Goal: Contribute content: Contribute content

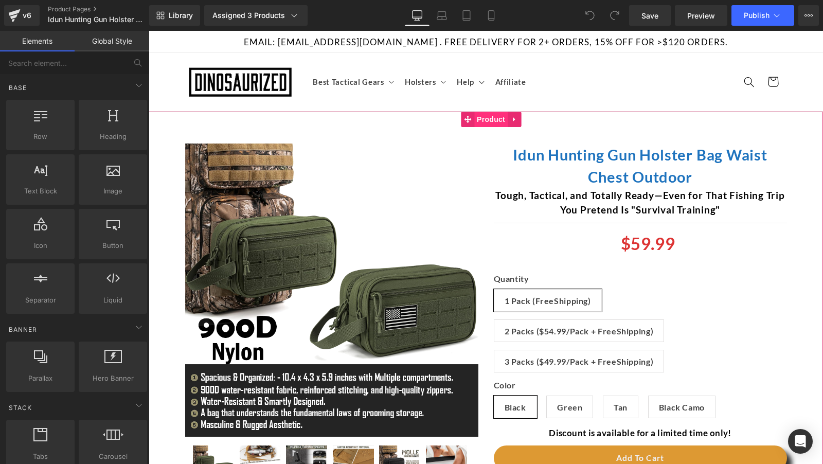
click at [490, 117] on span "Product" at bounding box center [490, 119] width 33 height 15
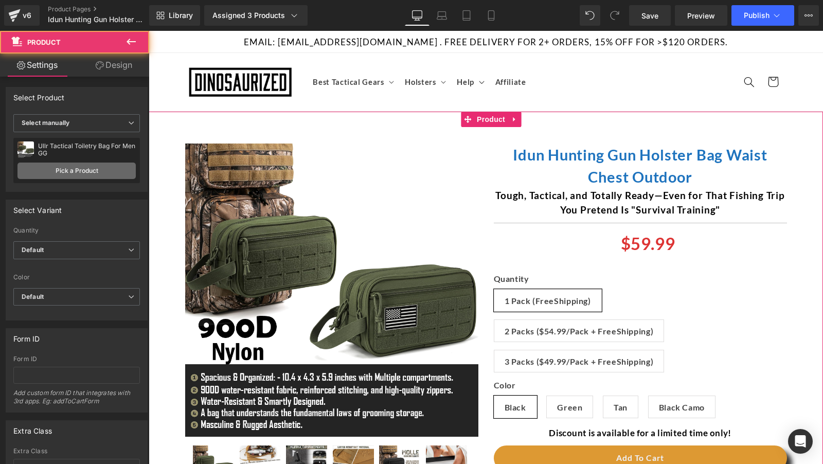
click at [75, 172] on link "Pick a Product" at bounding box center [76, 171] width 118 height 16
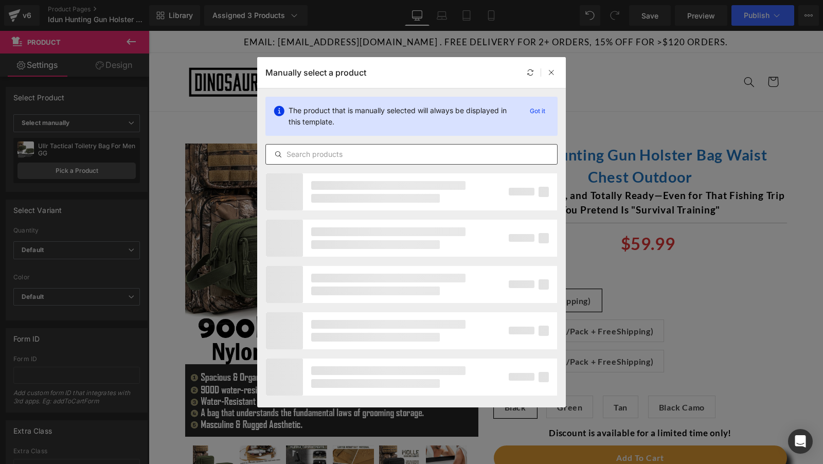
click at [301, 154] on input "text" at bounding box center [411, 154] width 291 height 12
paste input "Idun Hunting Gun Holster Bag Waist Chest Outdoor"
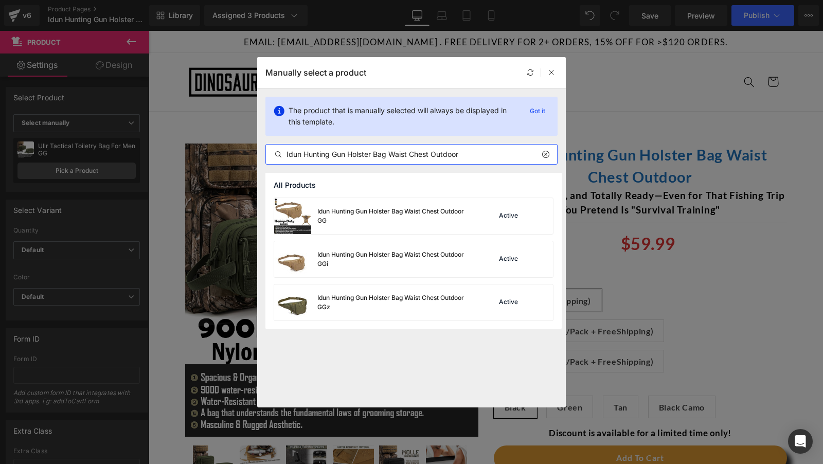
type input "Idun Hunting Gun Holster Bag Waist Chest Outdoor"
click at [429, 218] on div "Idun Hunting Gun Holster Bag Waist Chest Outdoor GG" at bounding box center [394, 216] width 154 height 19
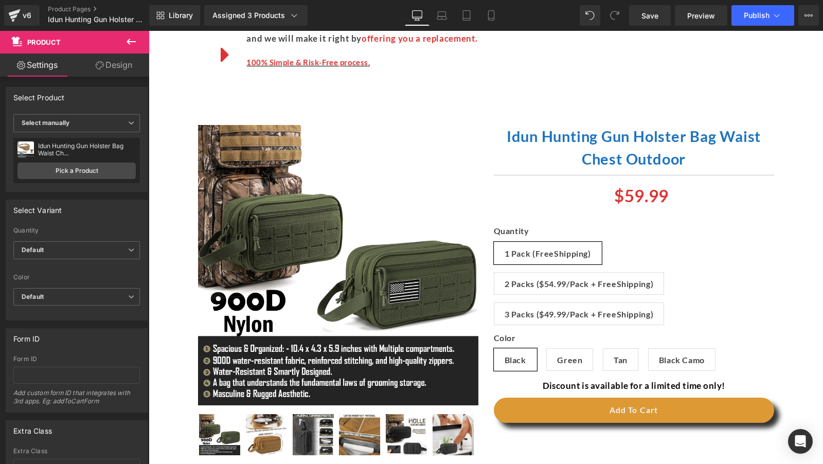
scroll to position [3914, 0]
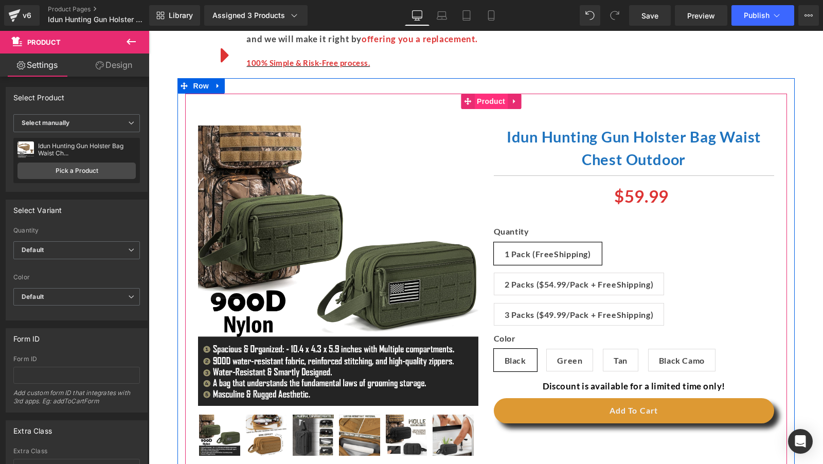
click at [487, 101] on span "Product" at bounding box center [490, 101] width 33 height 15
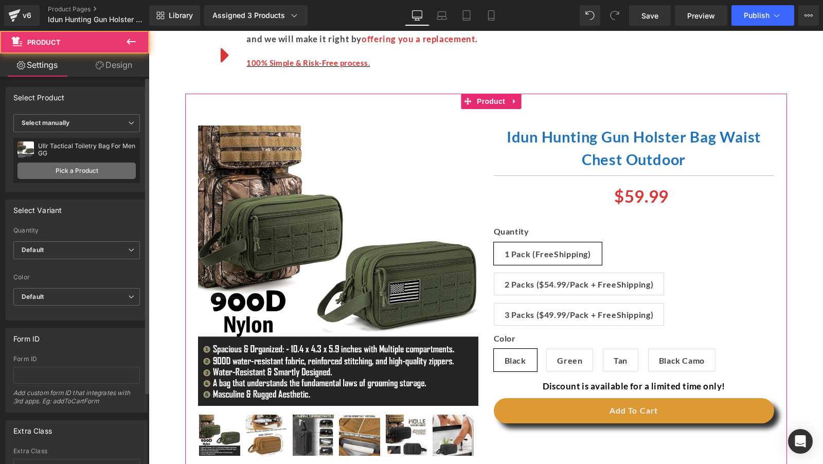
click at [103, 172] on link "Pick a Product" at bounding box center [76, 171] width 118 height 16
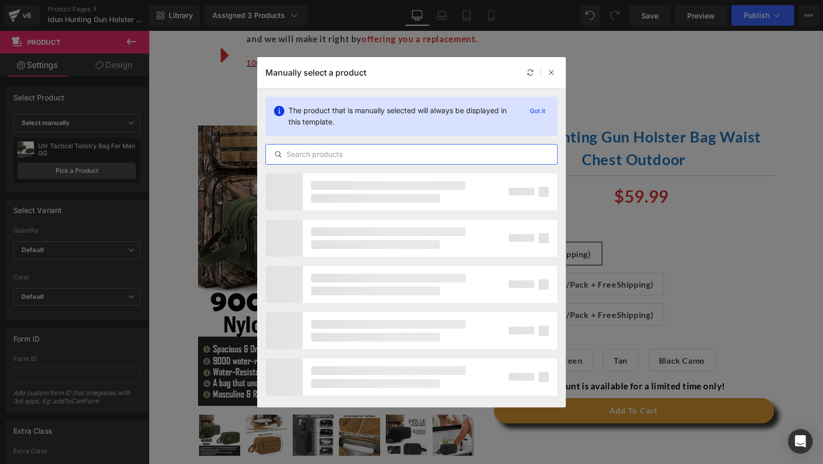
click at [350, 158] on input "text" at bounding box center [411, 154] width 291 height 12
paste input "Idun Hunting Gun Holster Bag Waist Chest Outdoor"
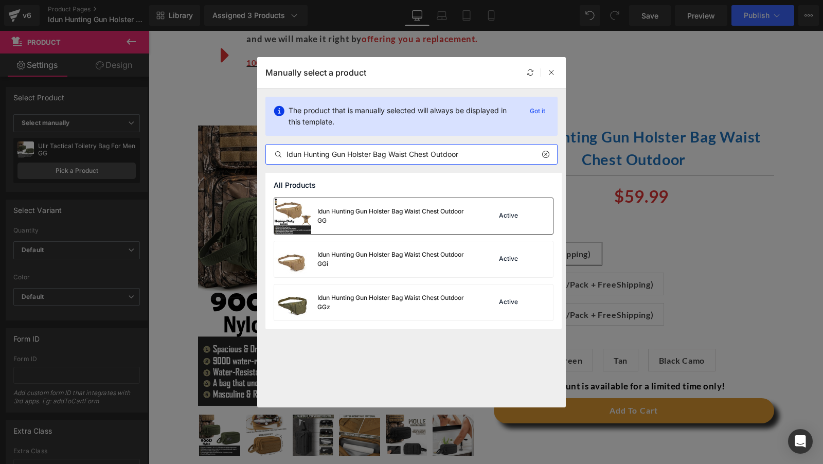
type input "Idun Hunting Gun Holster Bag Waist Chest Outdoor"
click at [427, 210] on div "Idun Hunting Gun Holster Bag Waist Chest Outdoor GG" at bounding box center [394, 216] width 154 height 19
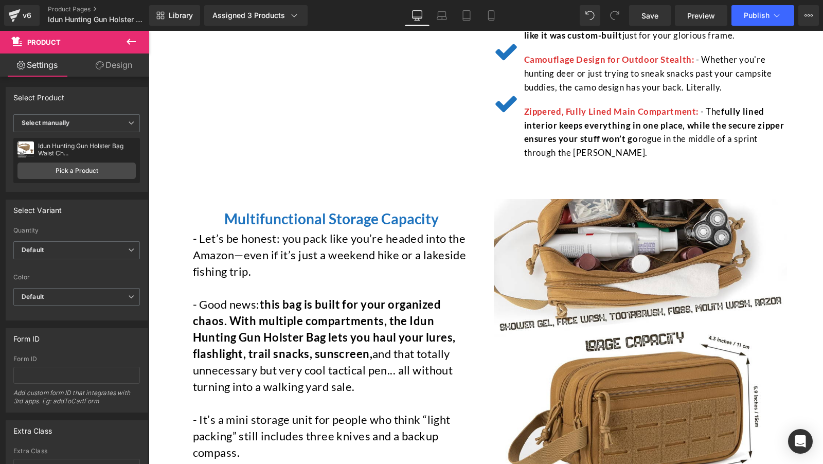
scroll to position [719, 0]
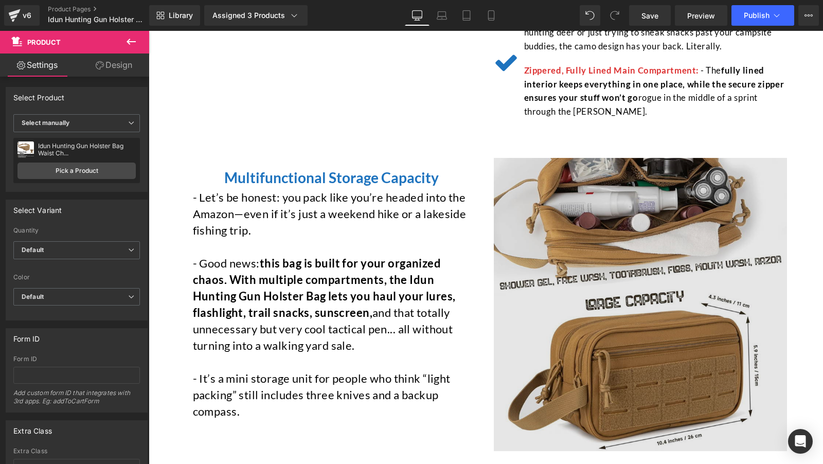
click at [530, 227] on img at bounding box center [640, 304] width 293 height 293
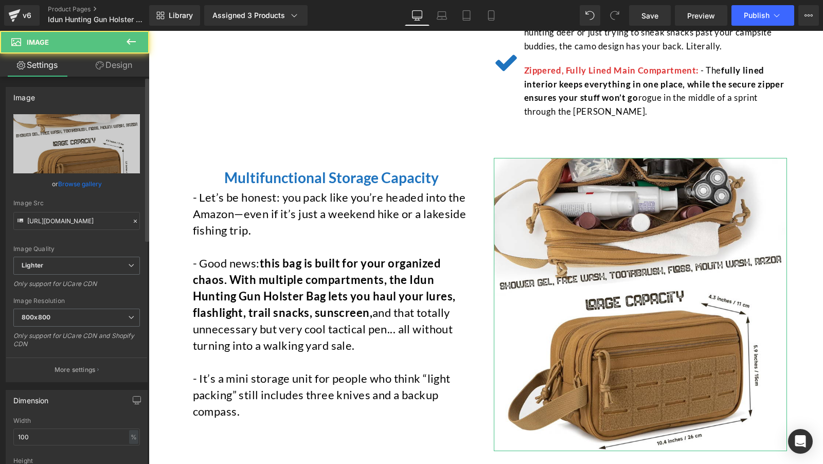
click at [70, 184] on link "Browse gallery" at bounding box center [80, 184] width 44 height 18
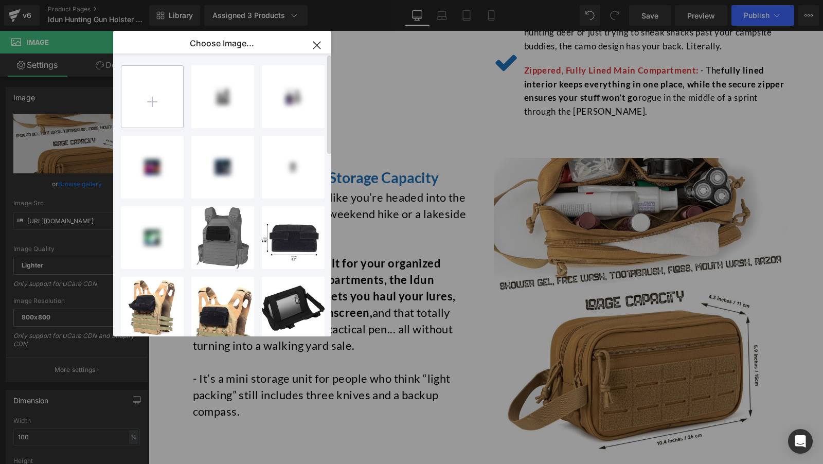
click at [172, 119] on input "file" at bounding box center [152, 97] width 62 height 62
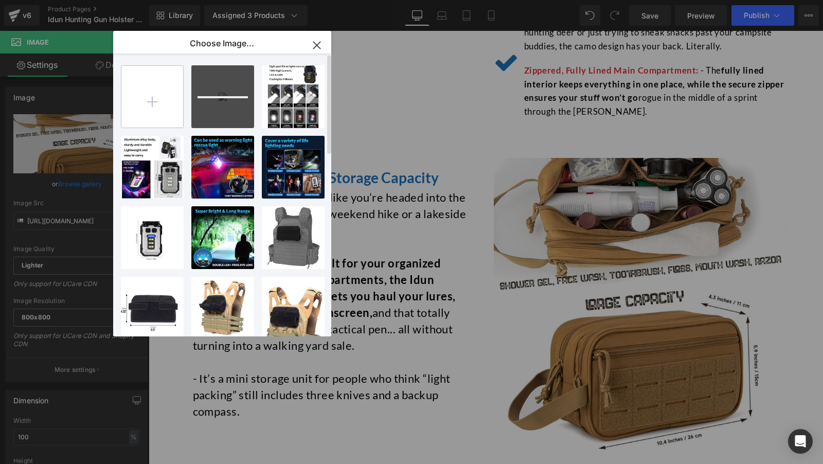
click at [155, 104] on input "file" at bounding box center [152, 97] width 62 height 62
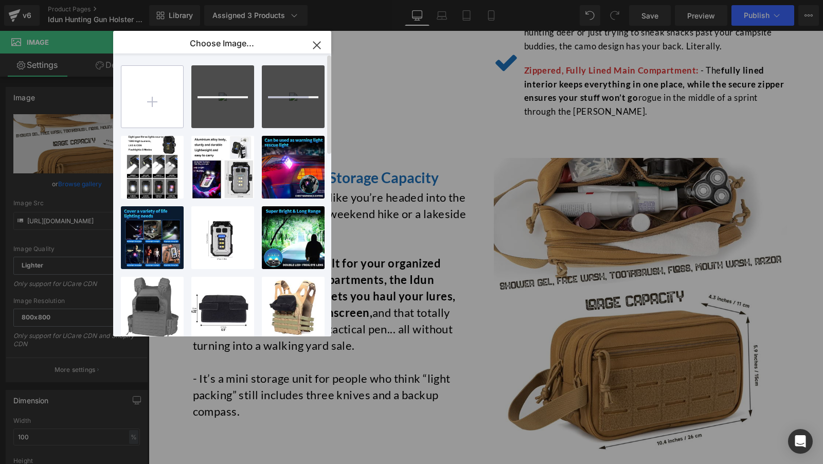
click at [155, 104] on input "file" at bounding box center [152, 97] width 62 height 62
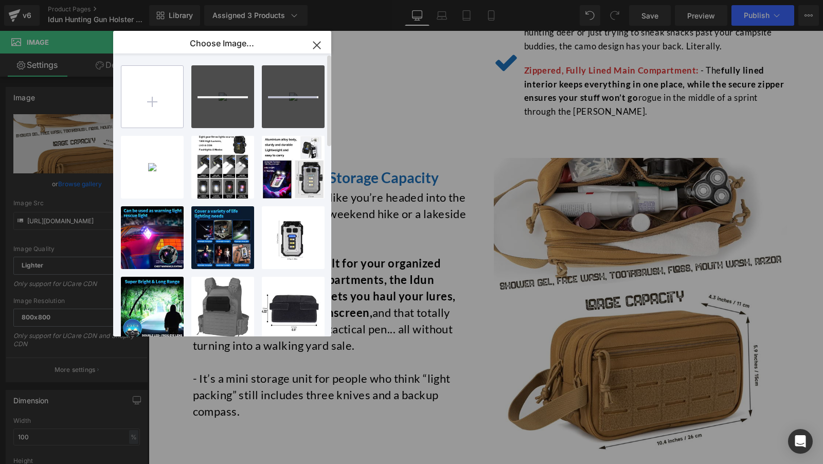
click at [155, 104] on input "file" at bounding box center [152, 97] width 62 height 62
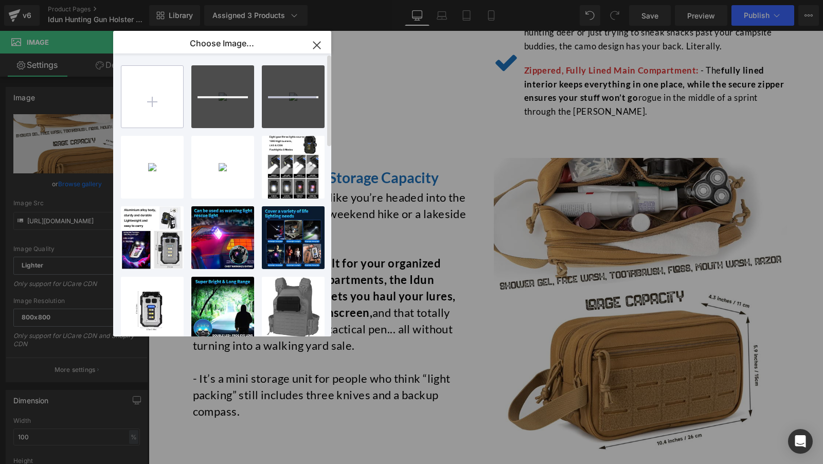
click at [155, 104] on input "file" at bounding box center [152, 97] width 62 height 62
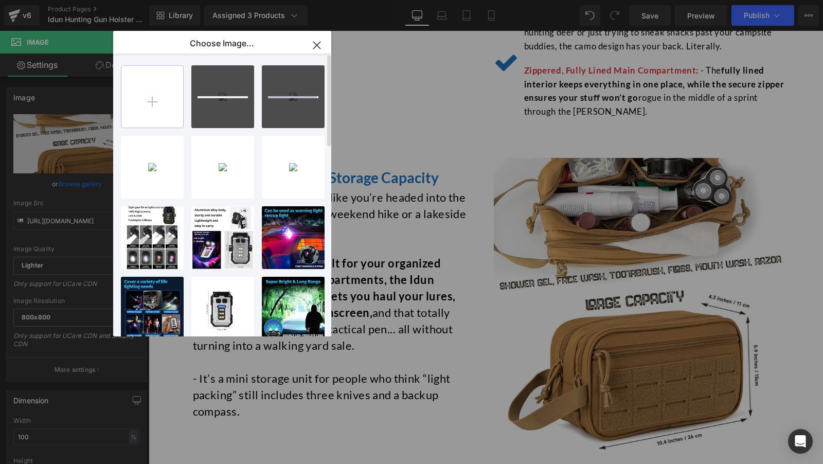
click at [155, 104] on input "file" at bounding box center [152, 97] width 62 height 62
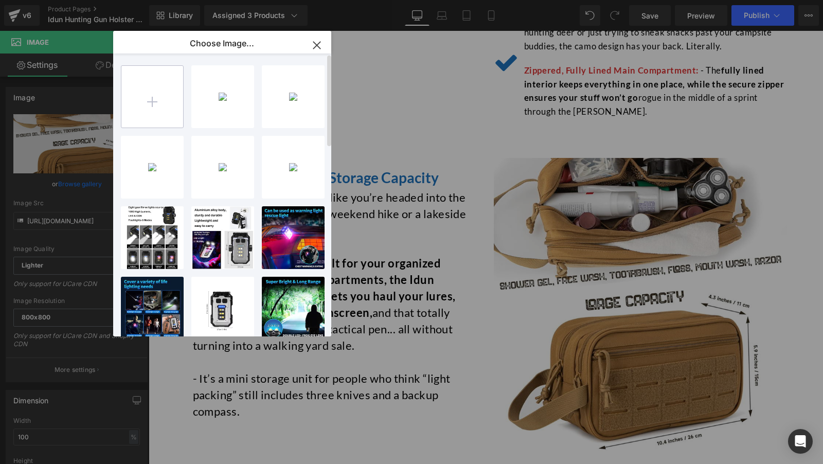
type input "C:\fakepath\7.jpg"
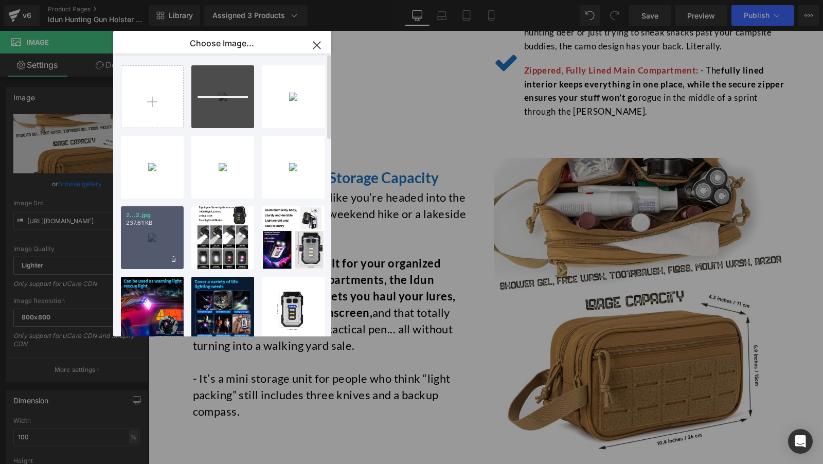
click at [150, 234] on div "2...2.jpg 237.61 KB" at bounding box center [152, 237] width 63 height 63
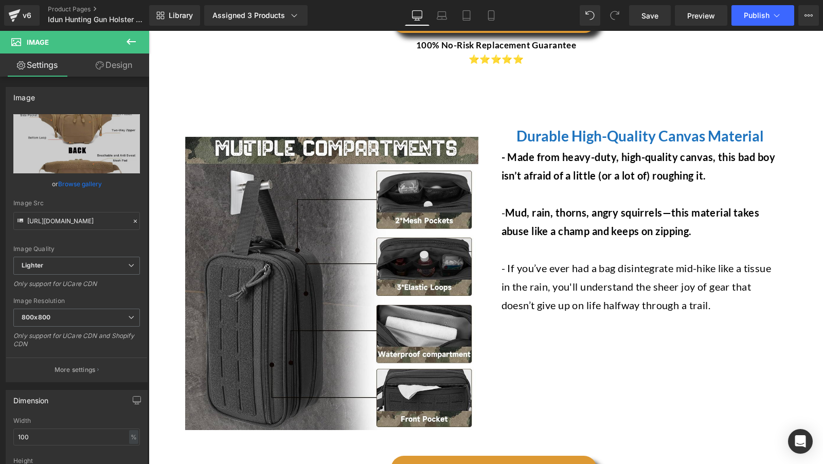
scroll to position [1218, 0]
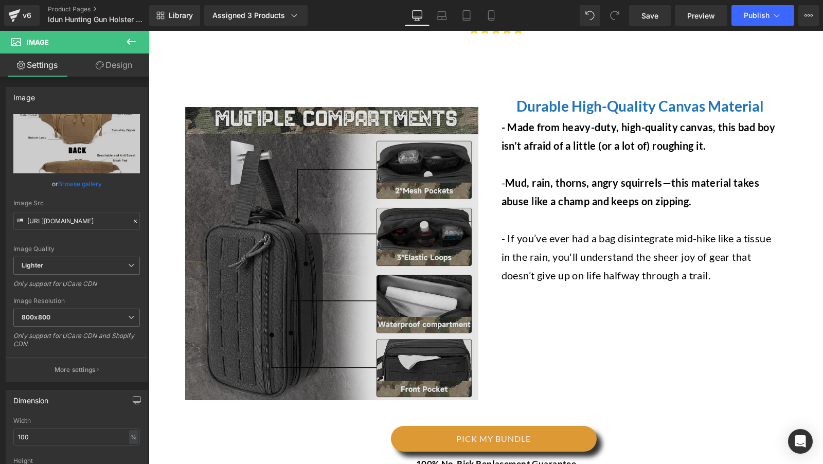
click at [323, 221] on img at bounding box center [331, 253] width 293 height 293
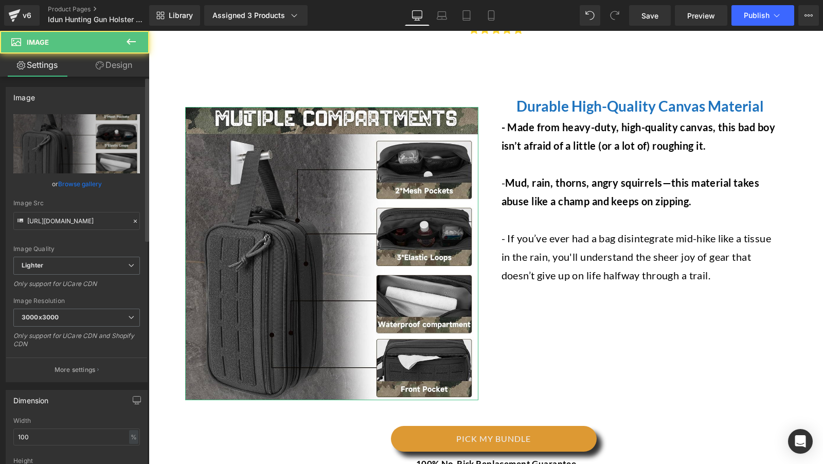
click at [78, 180] on link "Browse gallery" at bounding box center [80, 184] width 44 height 18
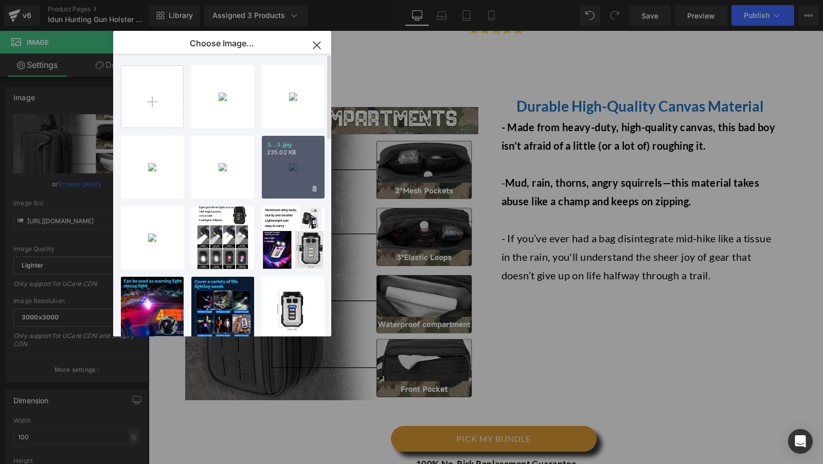
click at [282, 166] on div "3...3.jpg 235.02 KB" at bounding box center [293, 167] width 63 height 63
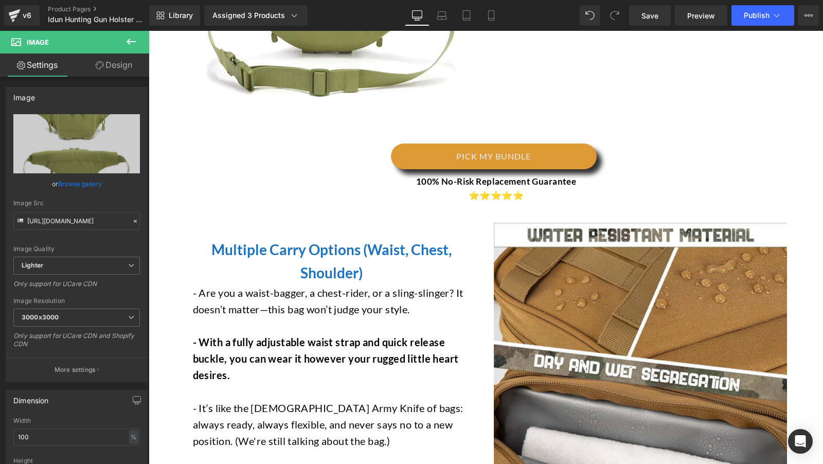
scroll to position [1559, 0]
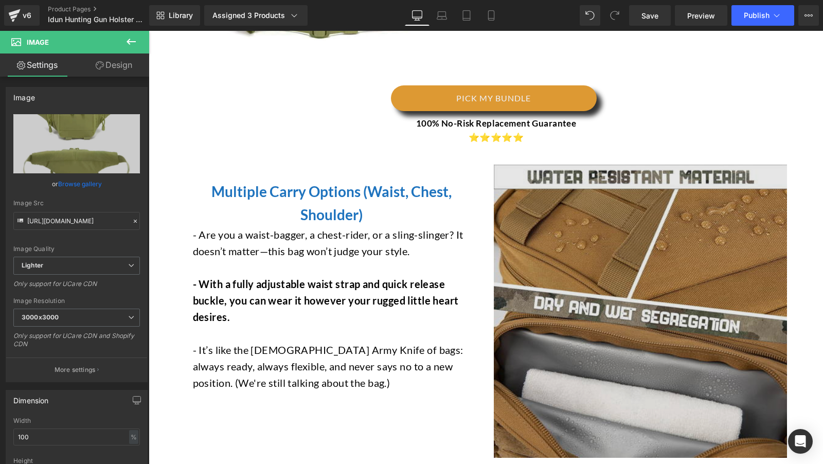
click at [617, 252] on img at bounding box center [640, 311] width 293 height 293
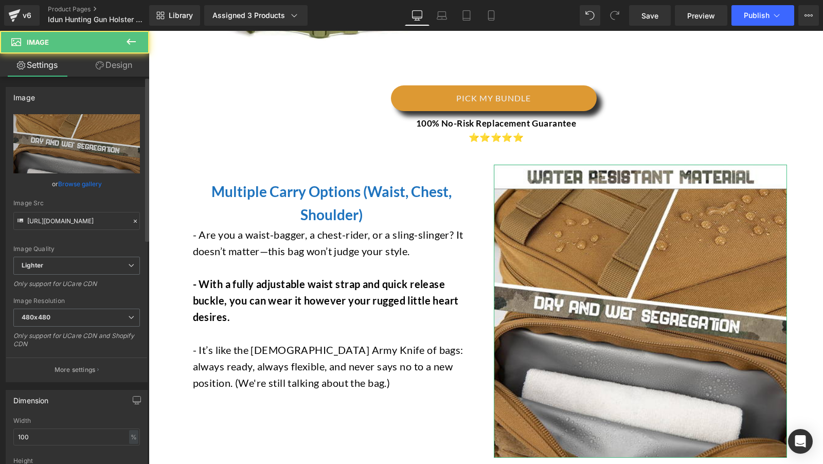
click at [82, 183] on link "Browse gallery" at bounding box center [80, 184] width 44 height 18
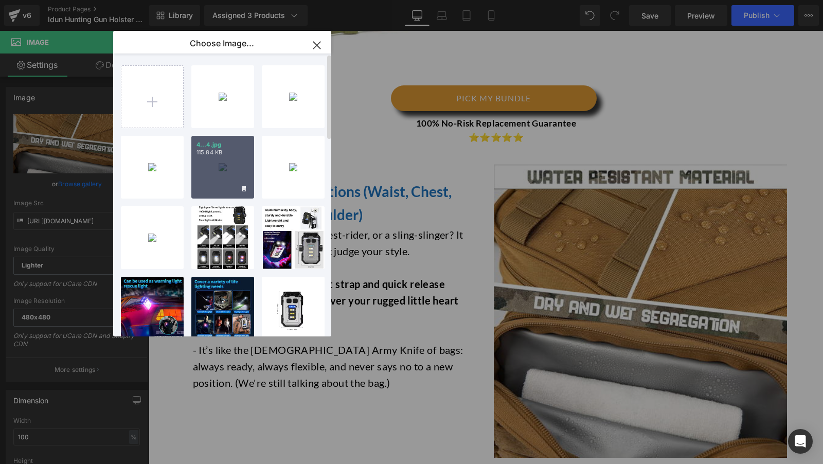
click at [227, 181] on div "4...4.jpg 115.84 KB" at bounding box center [222, 167] width 63 height 63
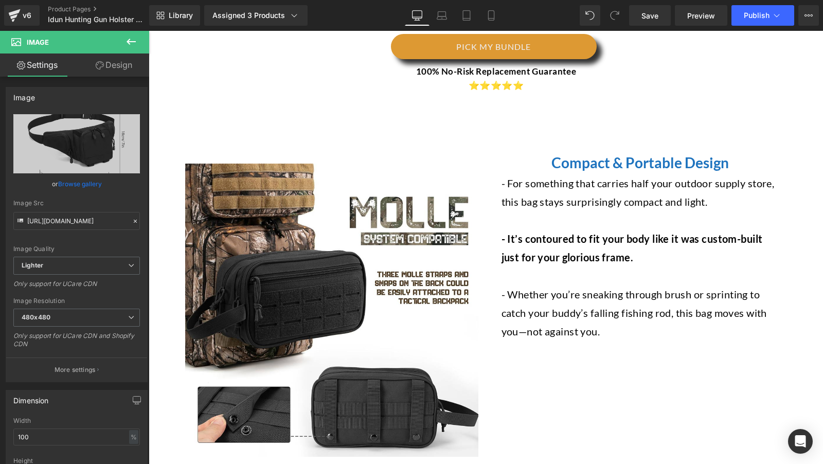
scroll to position [2057, 0]
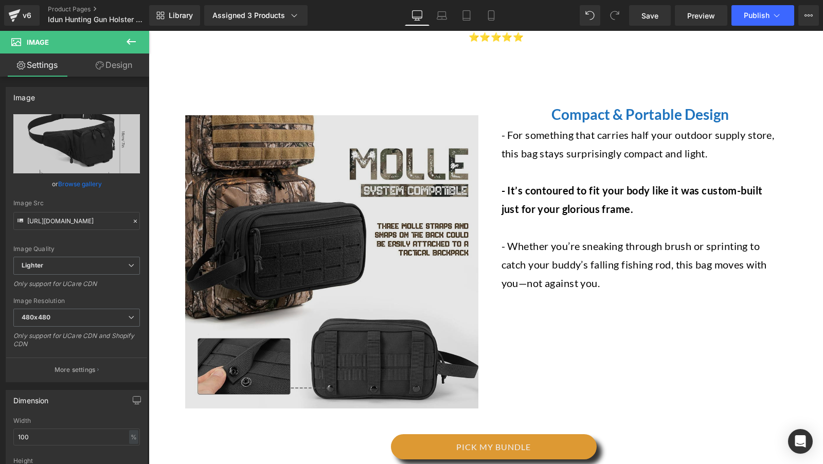
click at [294, 247] on img at bounding box center [331, 261] width 293 height 293
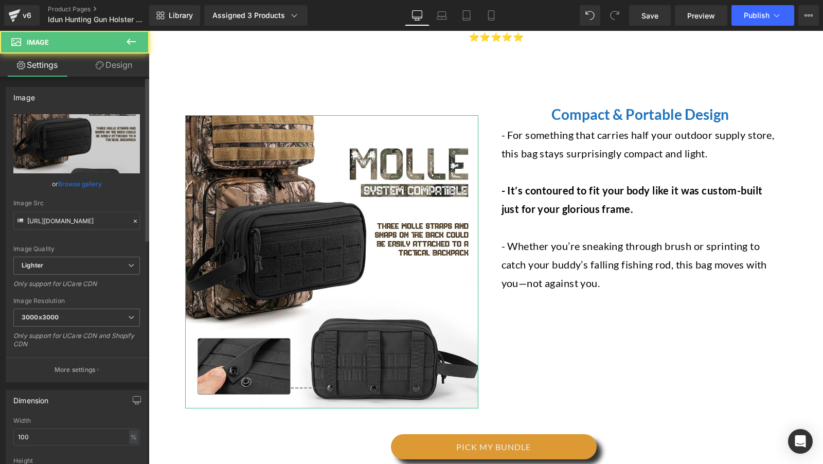
click at [94, 183] on link "Browse gallery" at bounding box center [80, 184] width 44 height 18
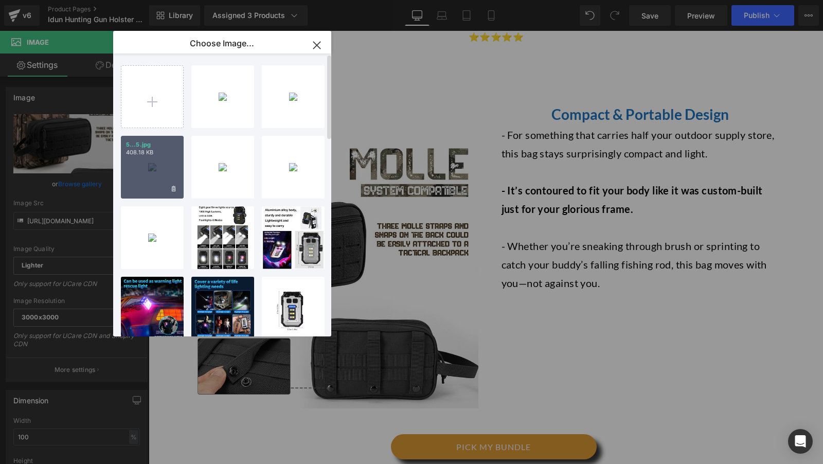
click at [168, 165] on div "5...5.jpg 408.18 KB" at bounding box center [152, 167] width 63 height 63
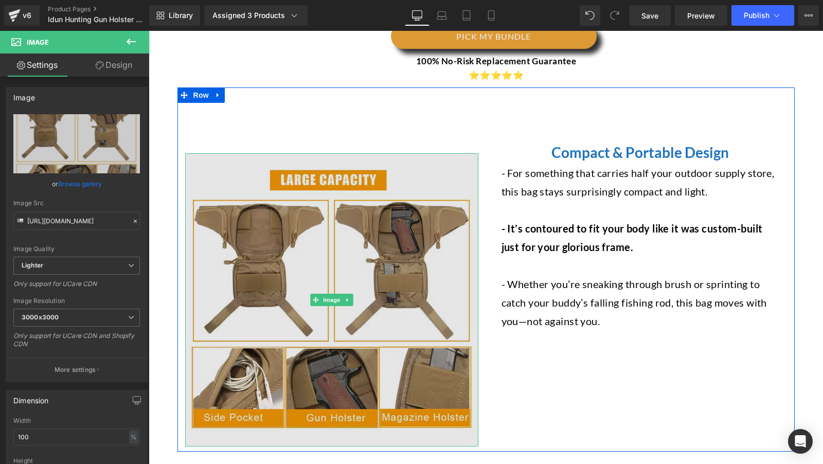
scroll to position [2023, 0]
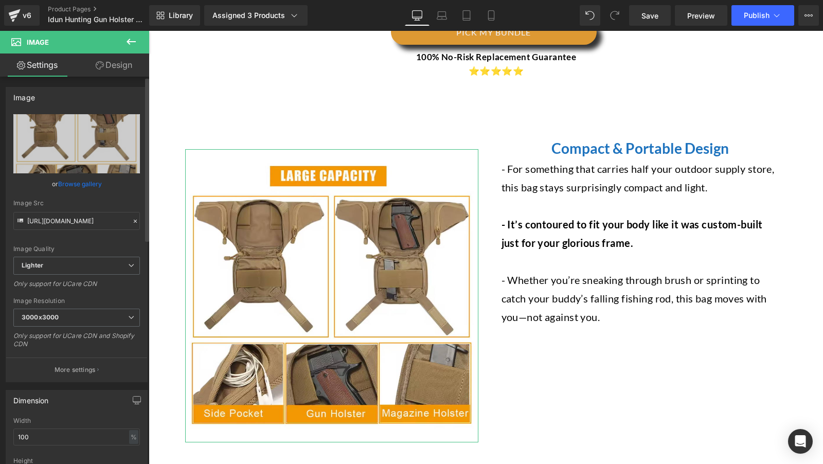
click at [95, 182] on link "Browse gallery" at bounding box center [80, 184] width 44 height 18
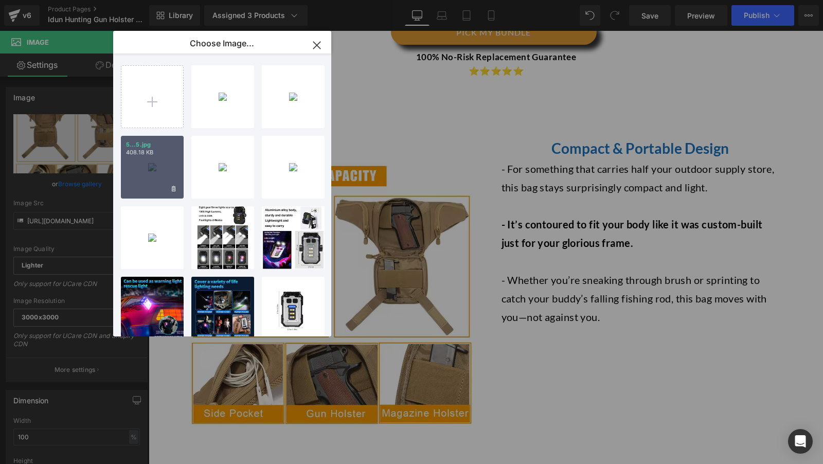
click at [159, 174] on div "5...5.jpg 408.18 KB" at bounding box center [152, 167] width 63 height 63
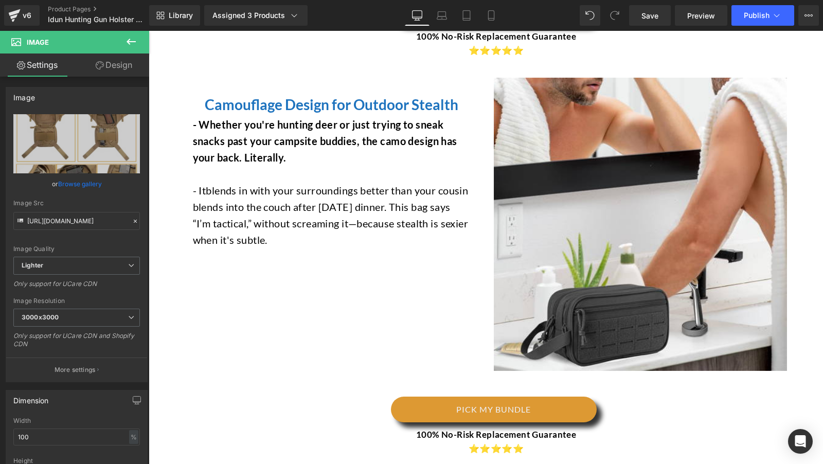
click at [643, 242] on img at bounding box center [640, 224] width 293 height 293
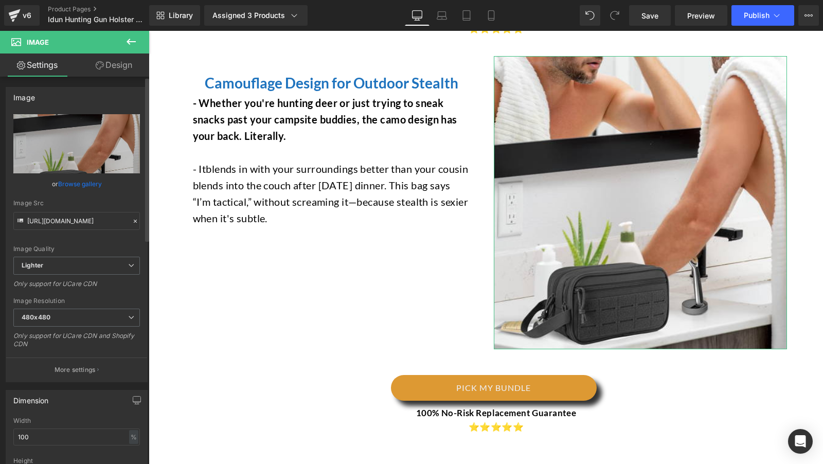
click at [80, 181] on link "Browse gallery" at bounding box center [80, 184] width 44 height 18
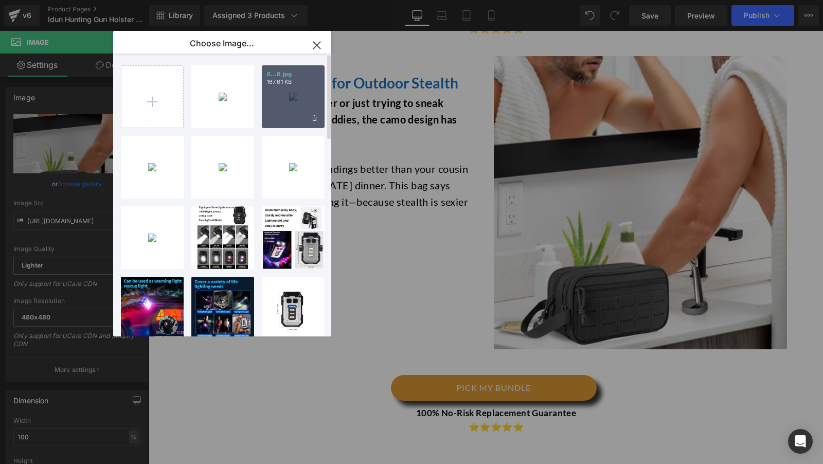
click at [287, 99] on div "6...6.jpg 167.61 KB" at bounding box center [293, 96] width 63 height 63
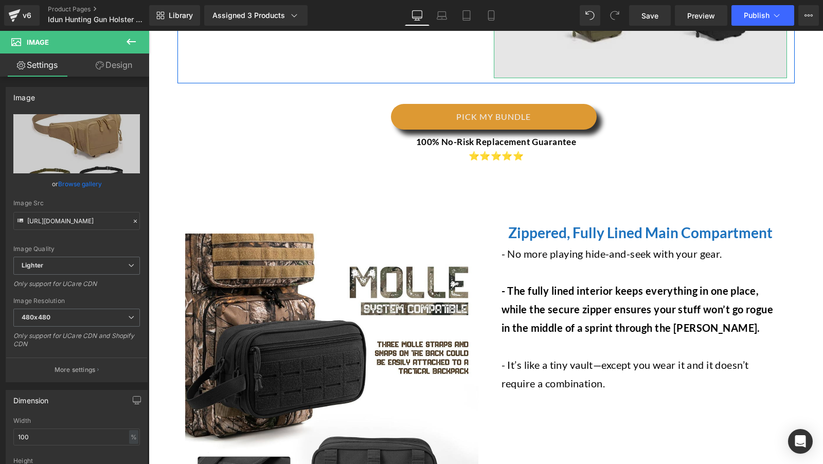
scroll to position [2818, 0]
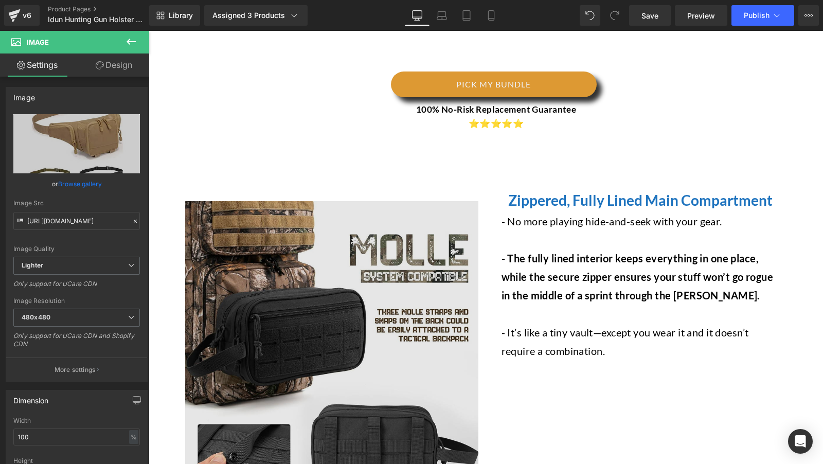
click at [294, 308] on img at bounding box center [331, 347] width 293 height 293
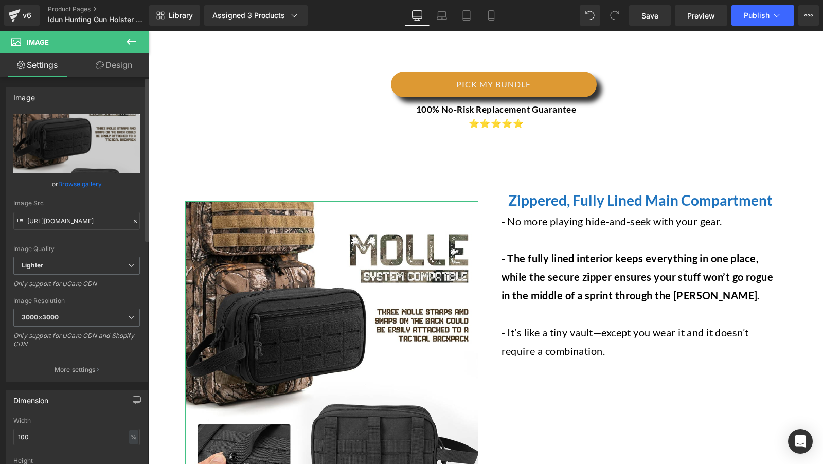
click at [79, 188] on link "Browse gallery" at bounding box center [80, 184] width 44 height 18
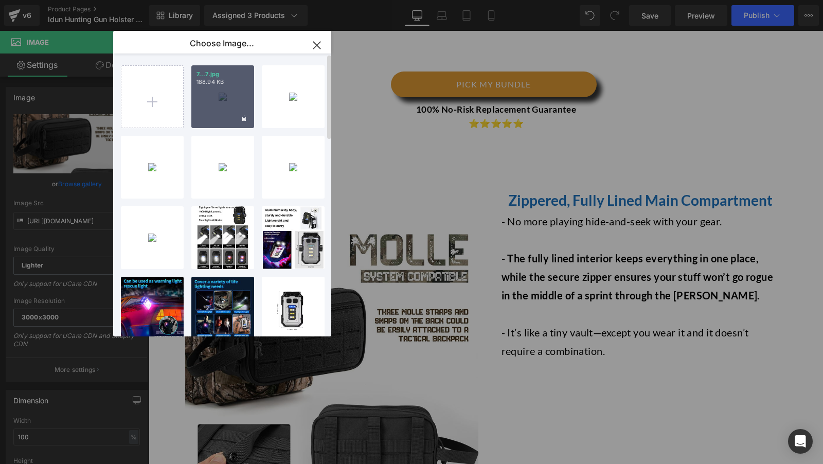
click at [230, 107] on div "7...7.jpg 188.94 KB" at bounding box center [222, 96] width 63 height 63
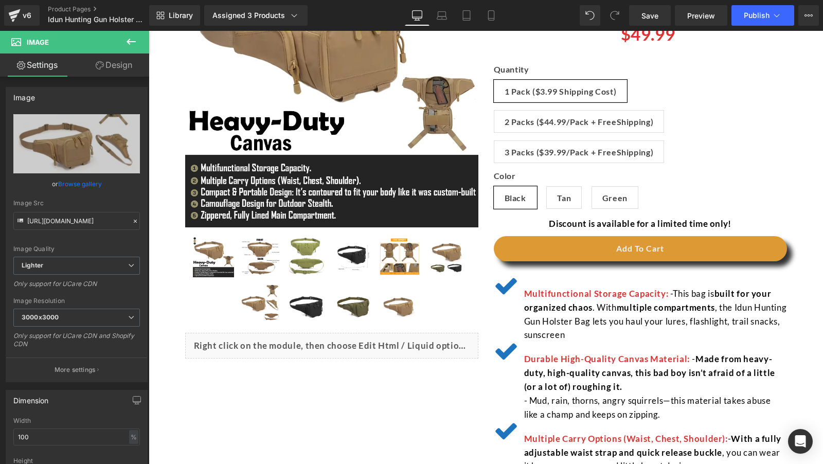
scroll to position [0, 0]
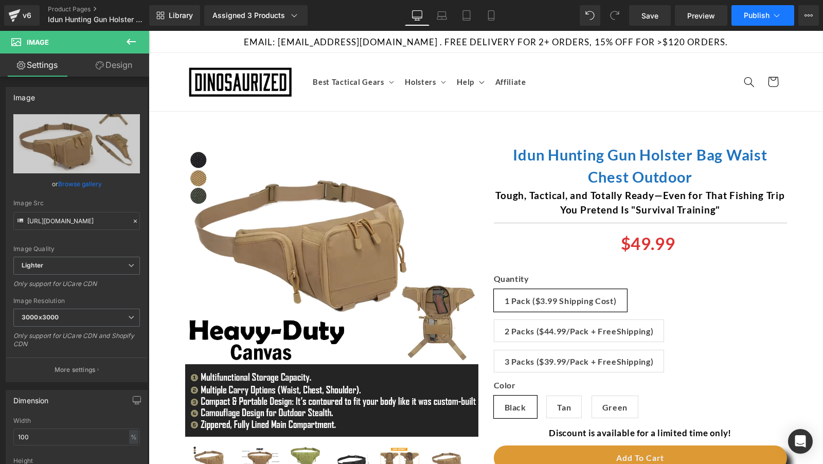
click at [751, 16] on span "Publish" at bounding box center [757, 15] width 26 height 8
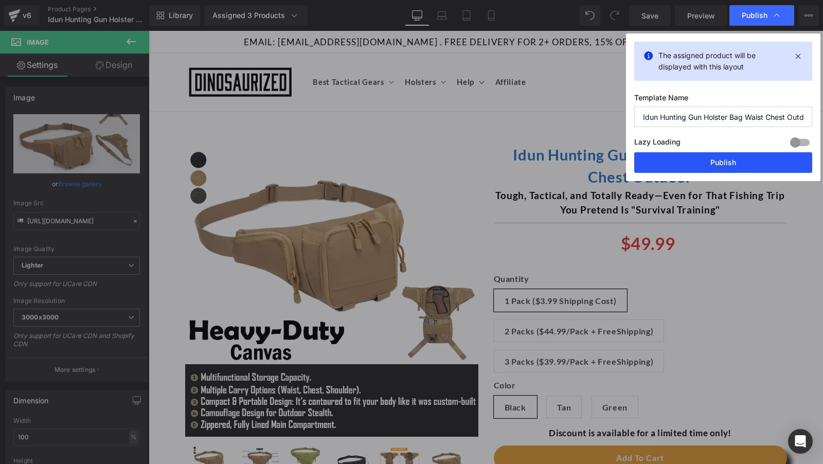
click at [690, 163] on button "Publish" at bounding box center [723, 162] width 178 height 21
